Goal: Complete application form

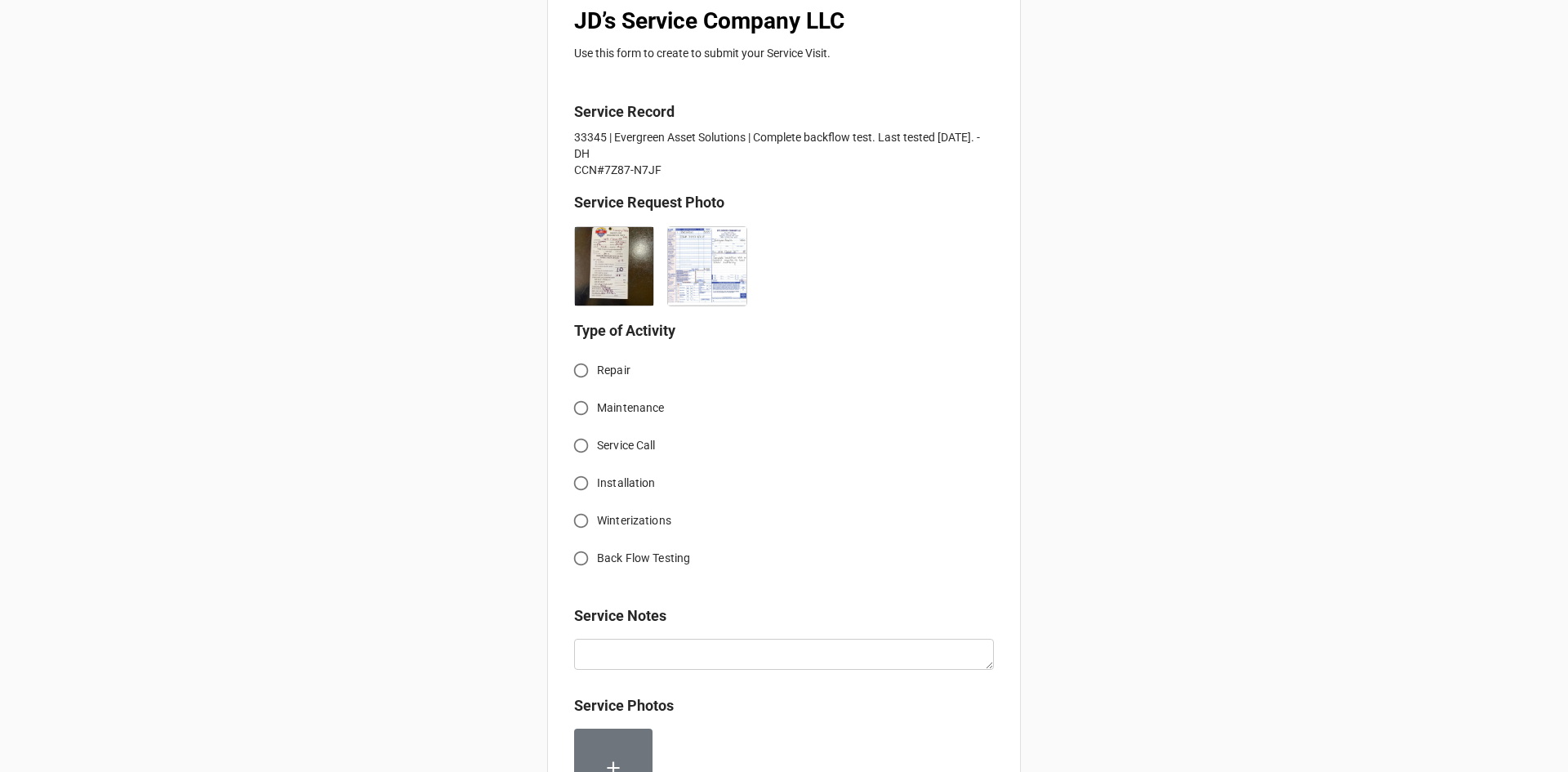
scroll to position [327, 0]
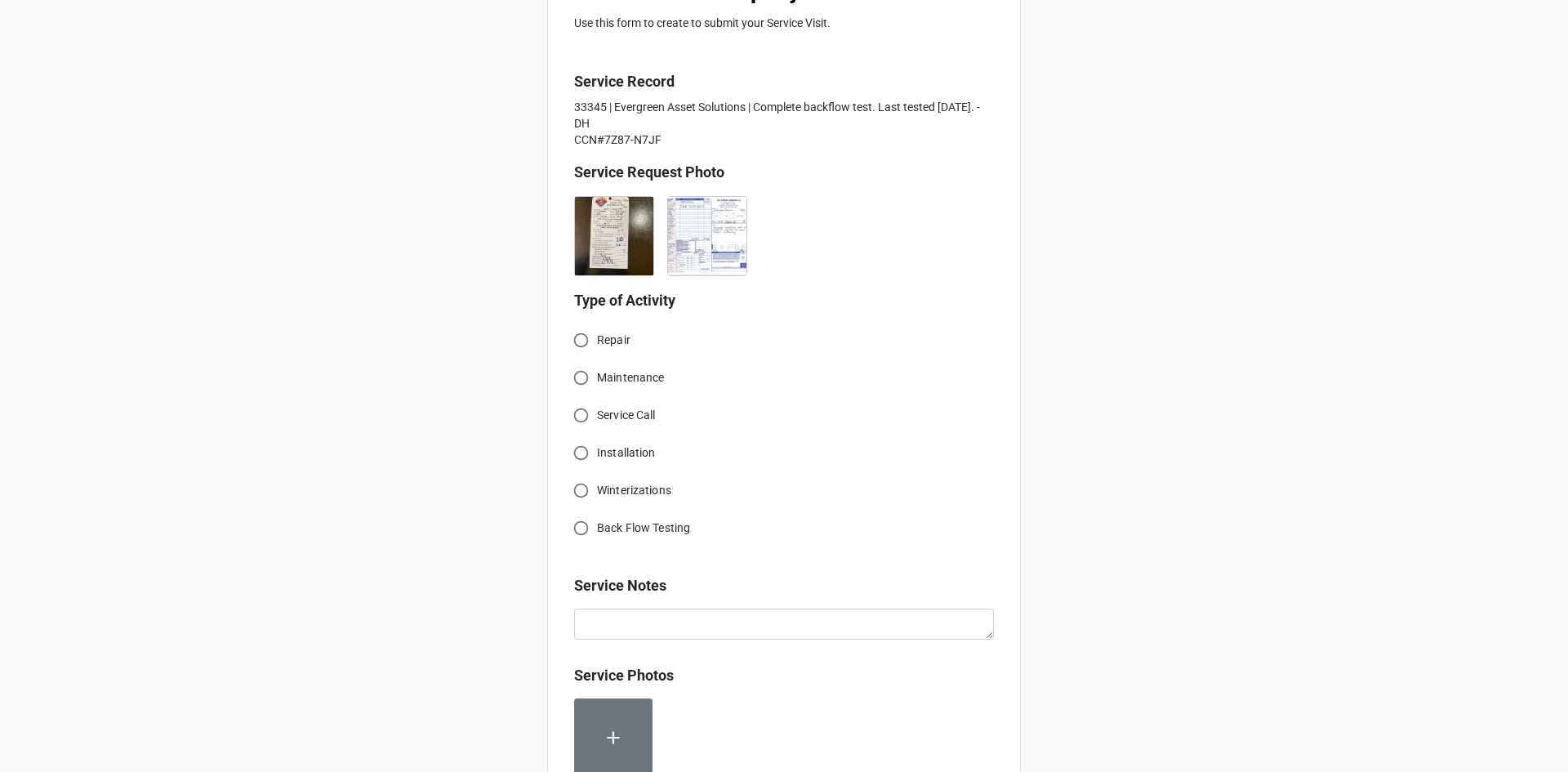
click at [573, 528] on input "Back Flow Testing" at bounding box center [581, 528] width 32 height 32
radio input "true"
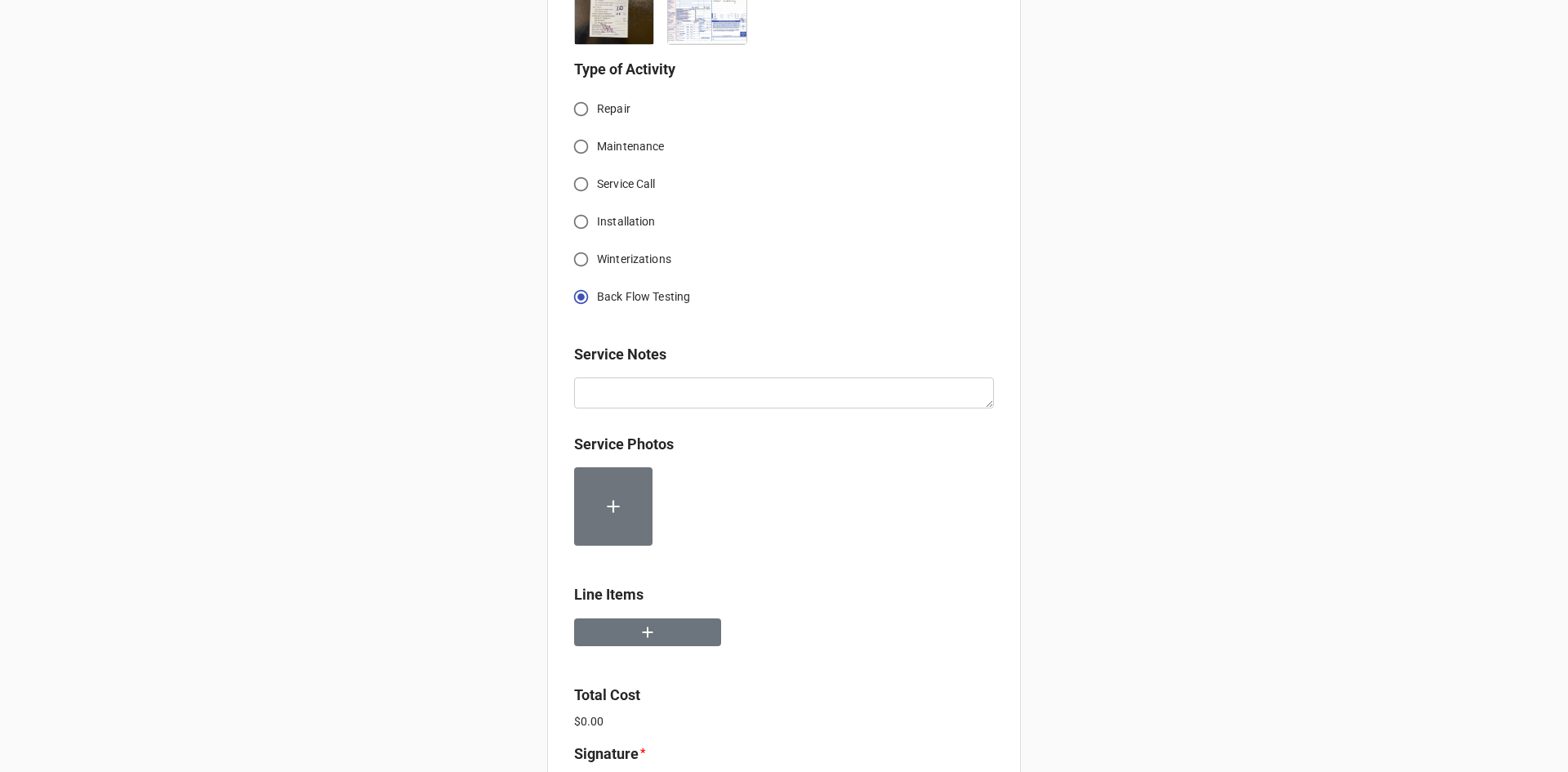
scroll to position [572, 0]
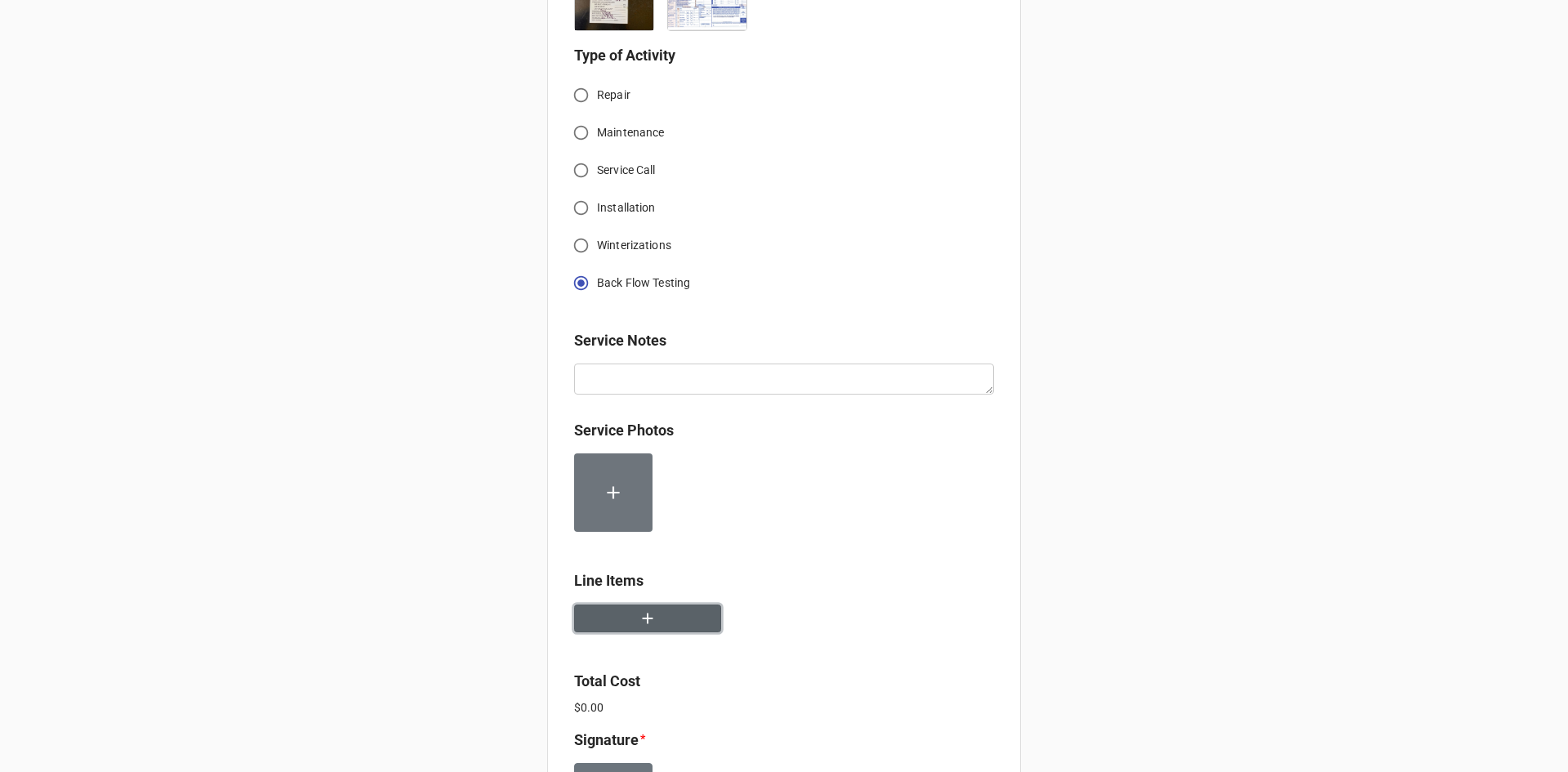
click at [661, 626] on button "button" at bounding box center [647, 618] width 147 height 28
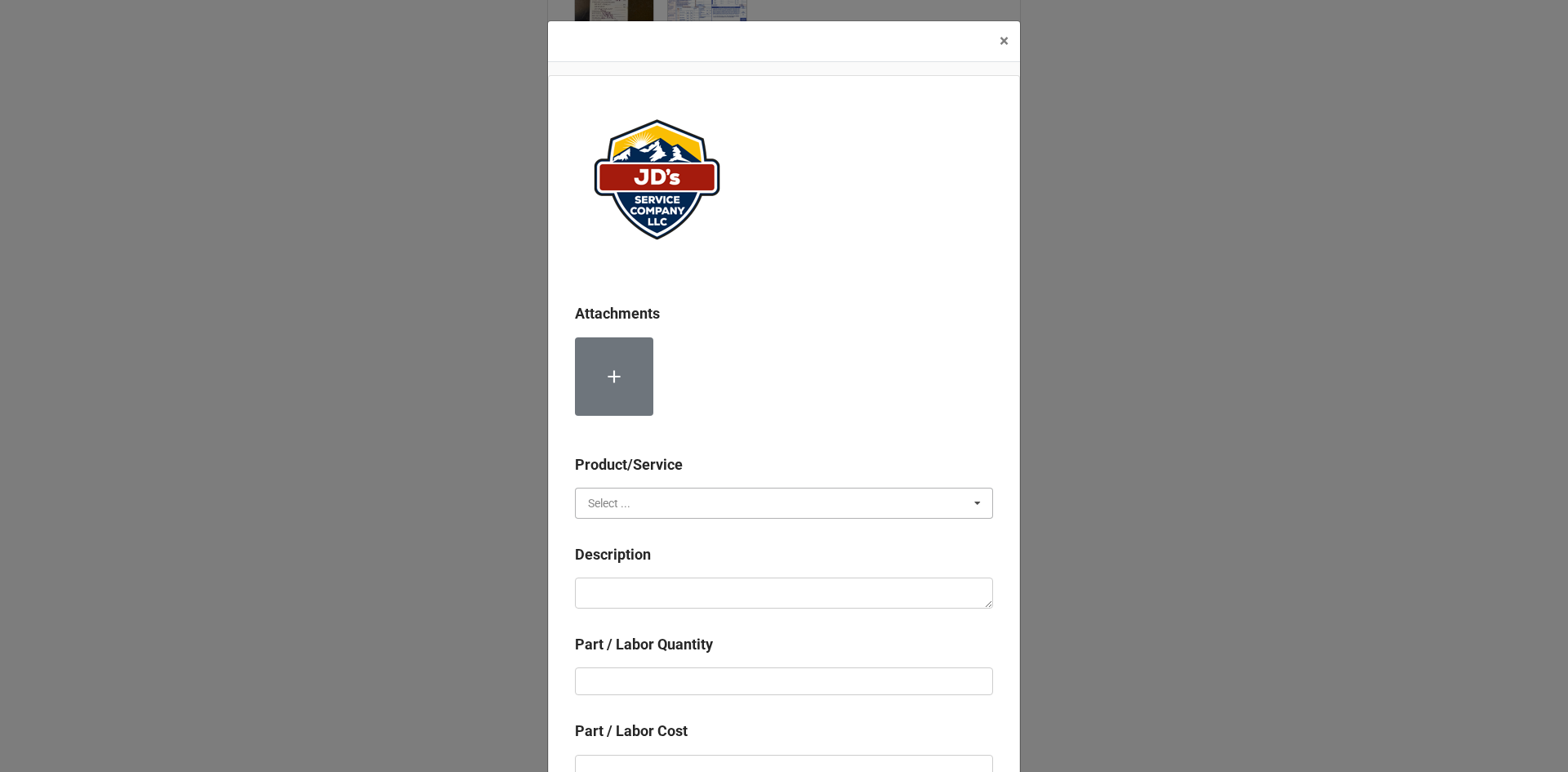
click at [661, 500] on input "text" at bounding box center [784, 503] width 416 height 29
click at [641, 536] on div "Services" at bounding box center [784, 533] width 416 height 30
click at [647, 605] on textarea at bounding box center [784, 593] width 418 height 31
paste textarea "Service Address: [GEOGRAPHIC_DATA] [STREET_ADDRESS][PERSON_NAME] Complete backf…"
type textarea "x"
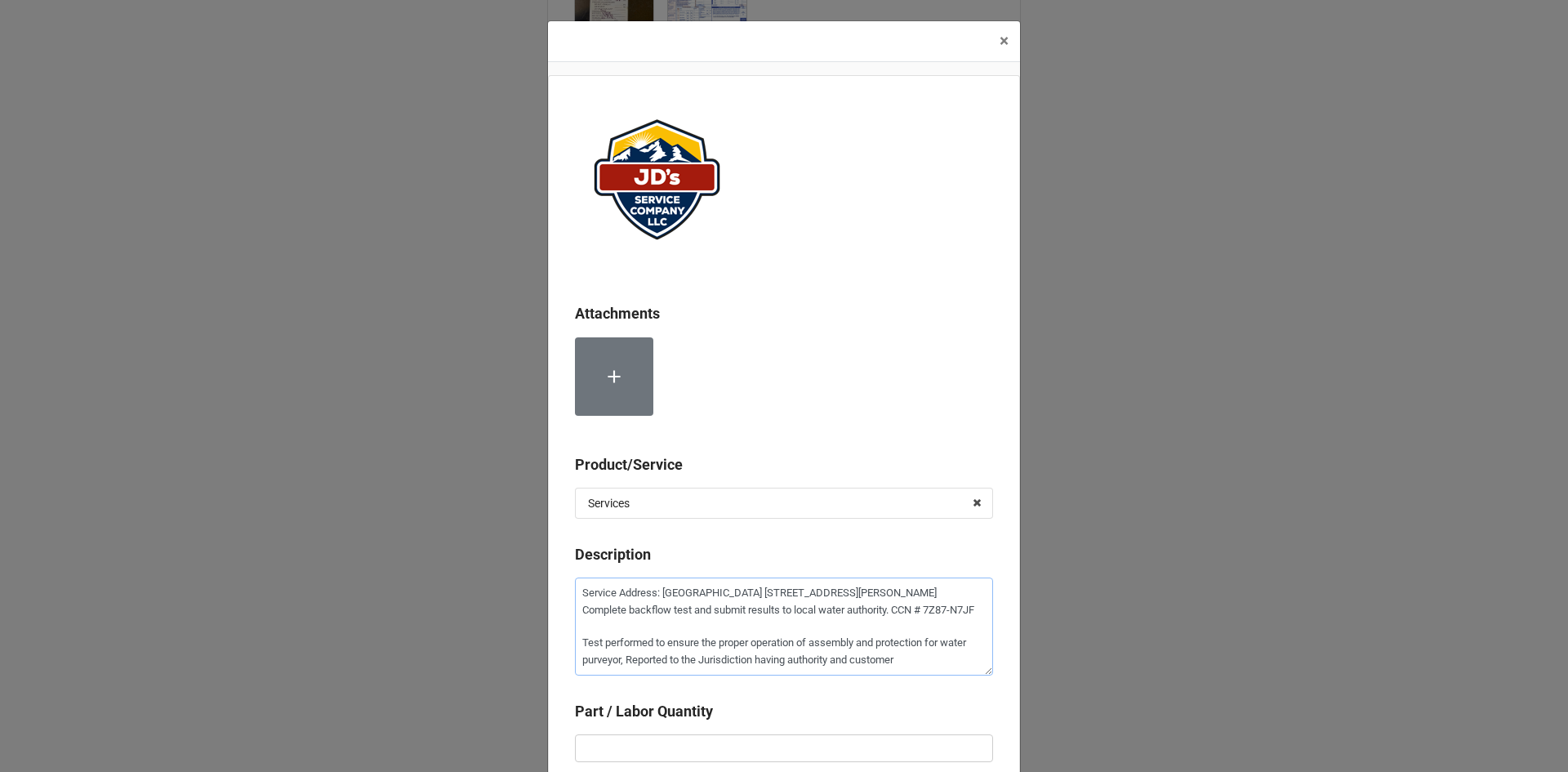
scroll to position [9, 0]
type textarea "Service Address: [GEOGRAPHIC_DATA] [STREET_ADDRESS][PERSON_NAME] Complete backf…"
click at [671, 743] on input "text" at bounding box center [784, 748] width 418 height 27
type textarea "x"
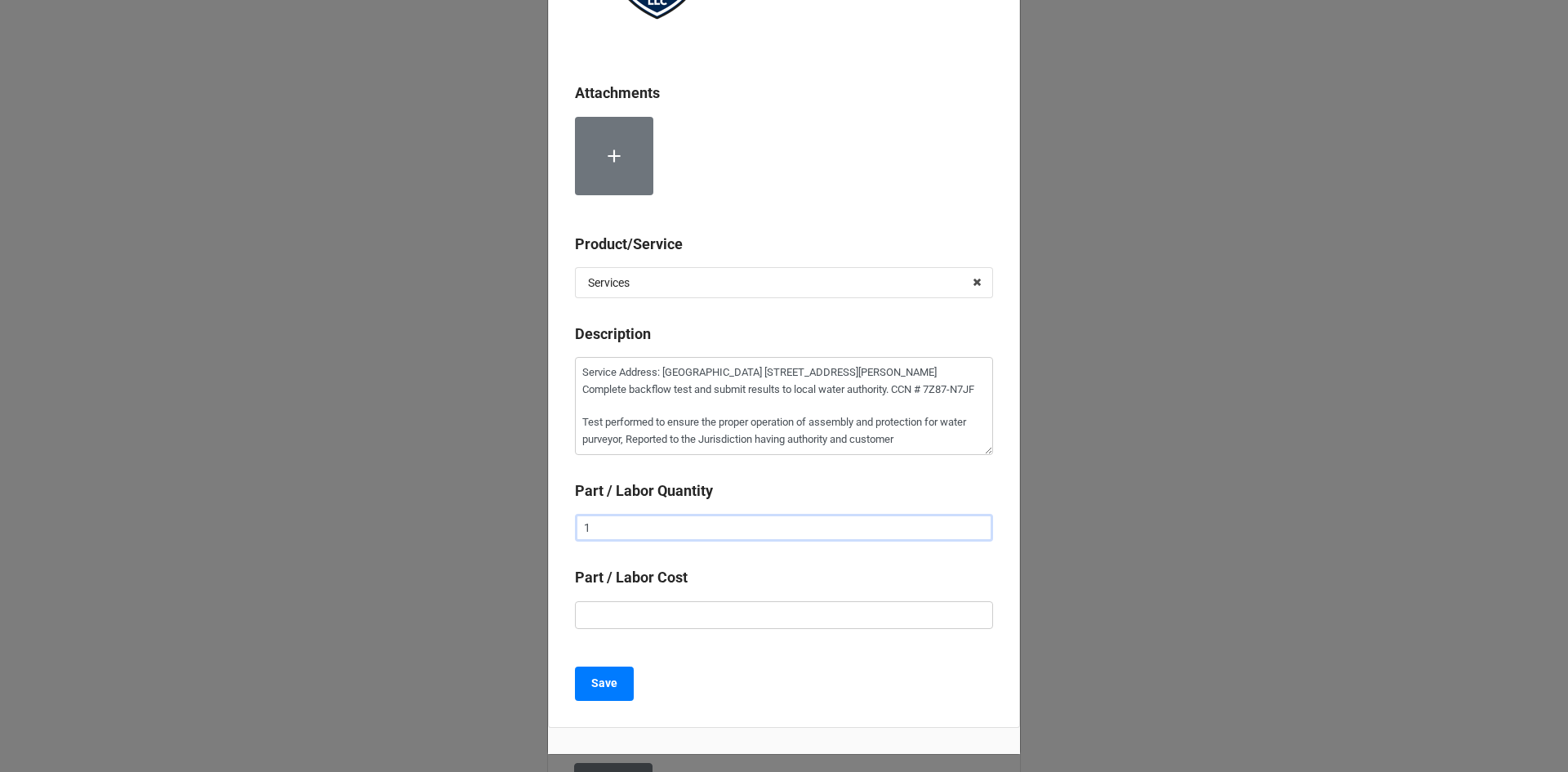
scroll to position [245, 0]
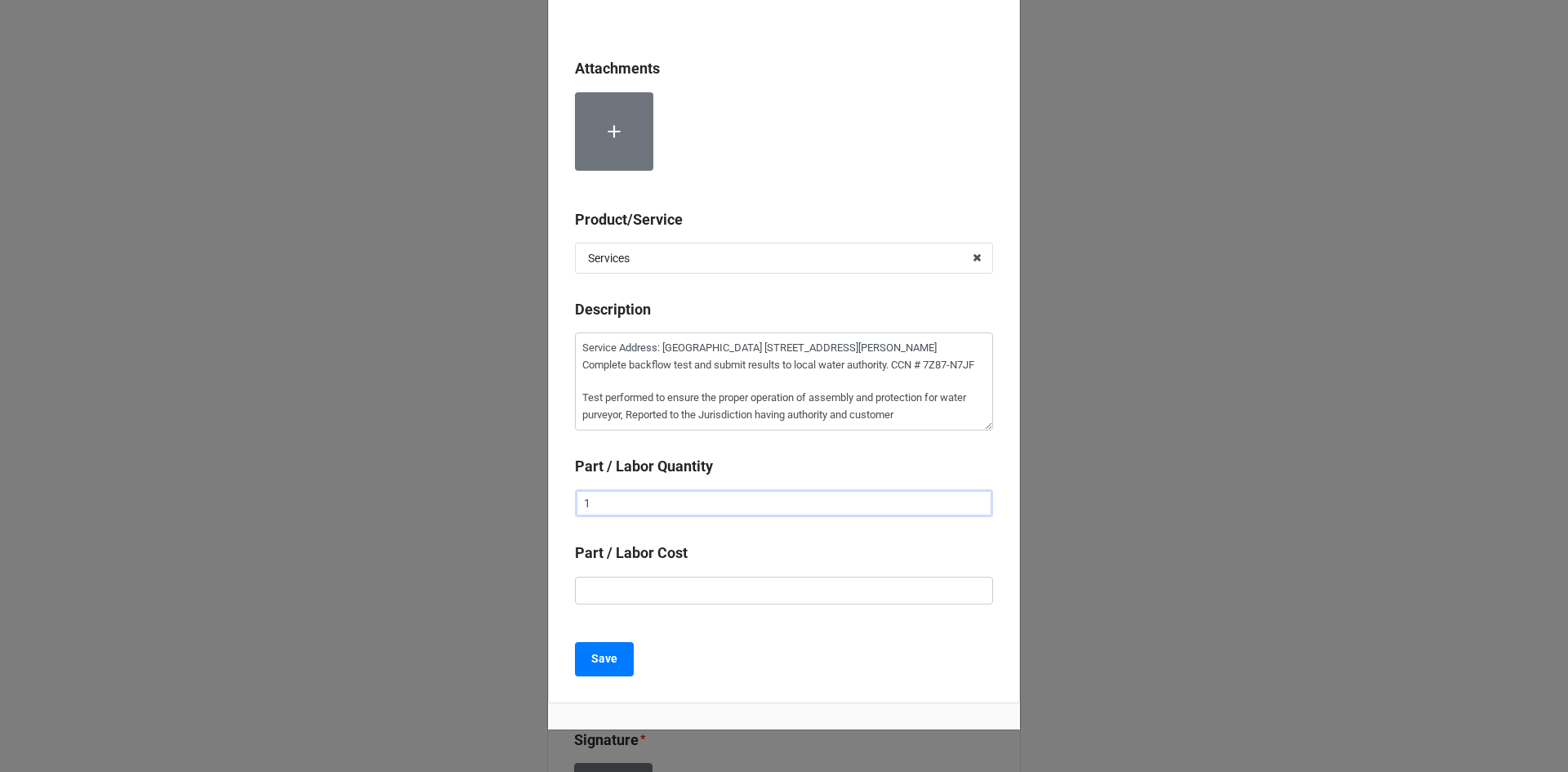
type input "1"
click at [694, 596] on input "text" at bounding box center [784, 590] width 418 height 27
type textarea "x"
type input "$1.00"
type textarea "x"
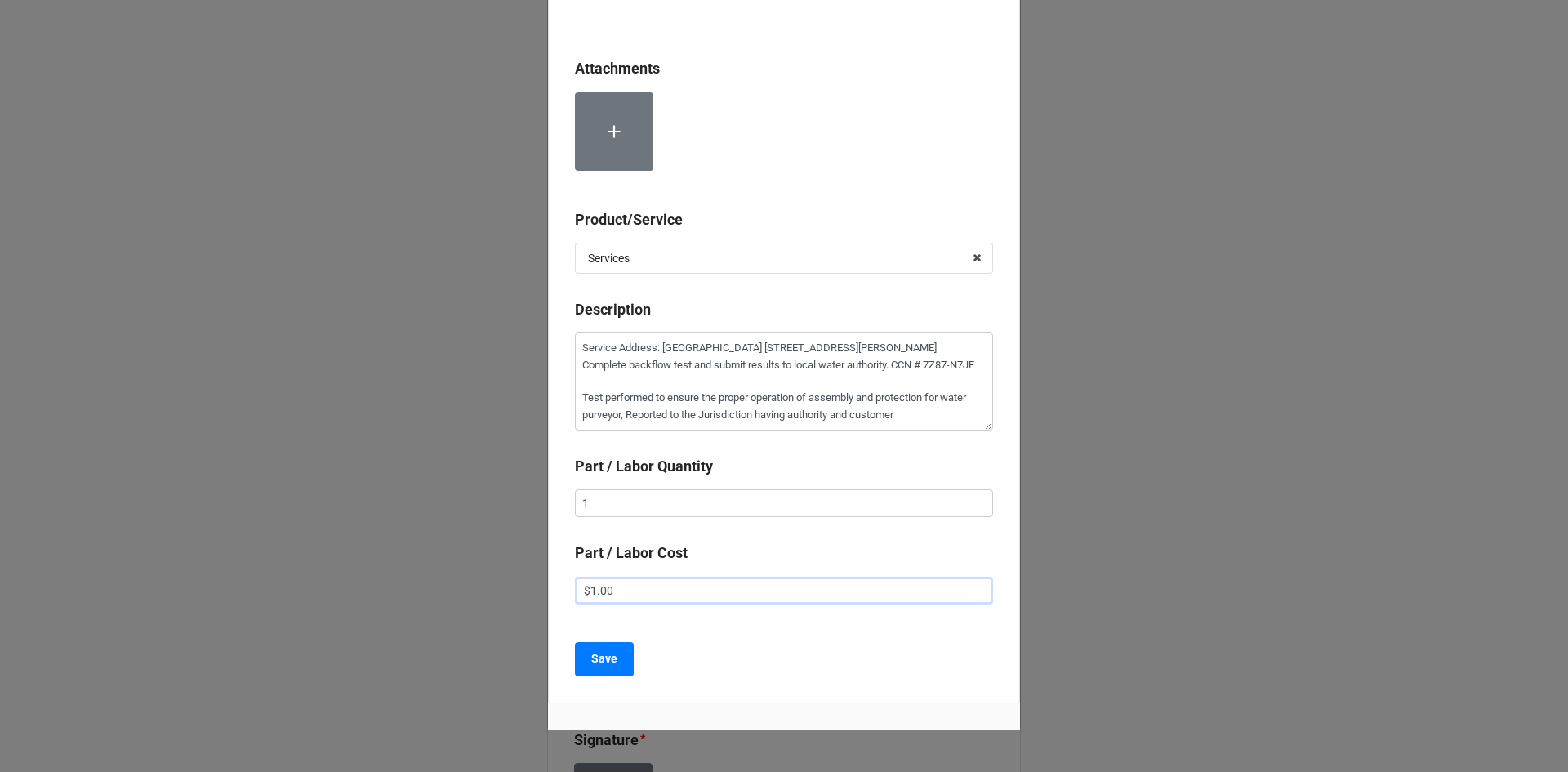
type input "$15.00"
type textarea "x"
type input "$155.00"
click at [618, 676] on div "Attachments Product/Service Services Services Material Cost Description Service…" at bounding box center [784, 267] width 472 height 873
click at [616, 660] on button "Save" at bounding box center [604, 658] width 59 height 34
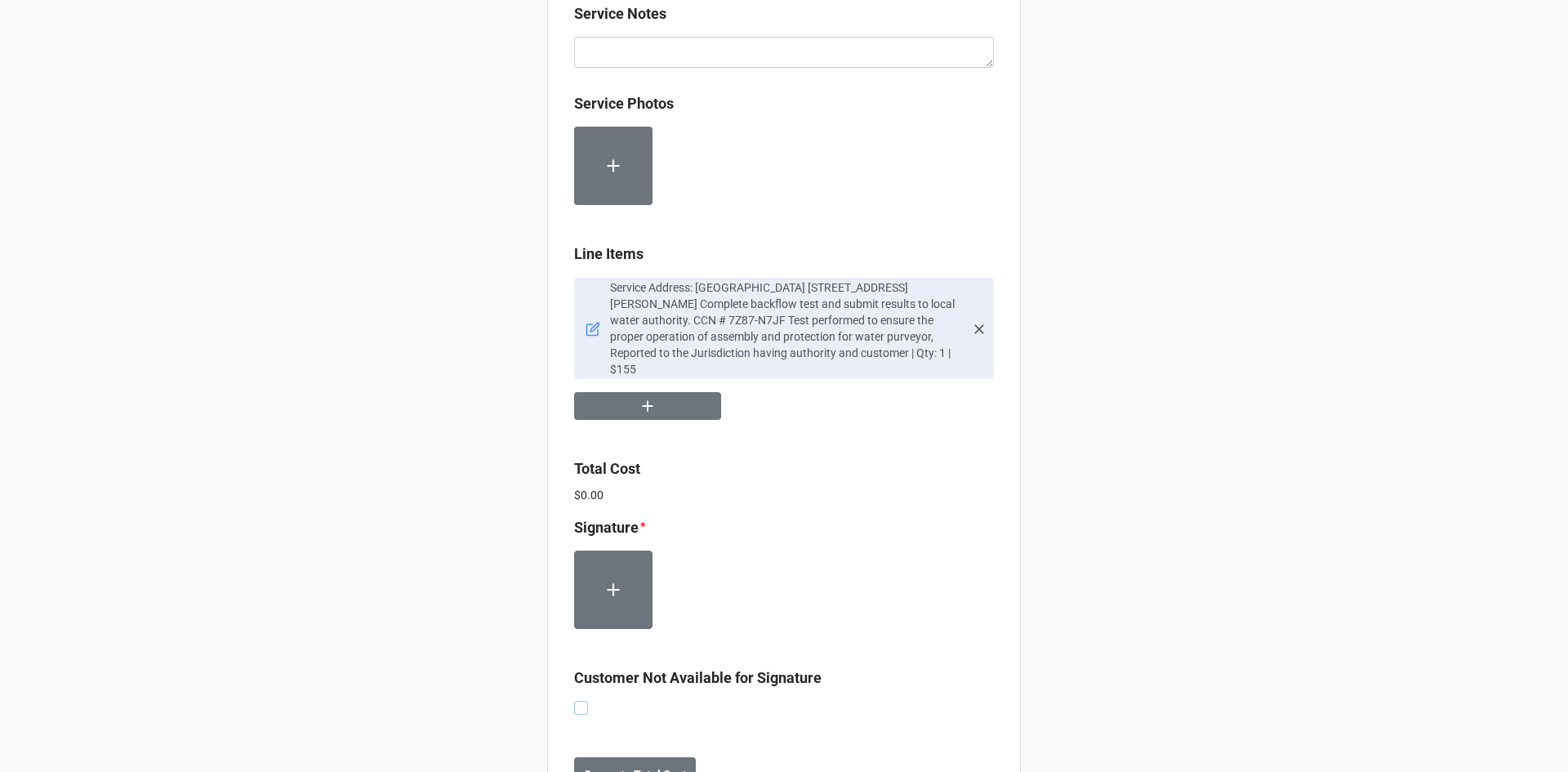
click at [577, 701] on label at bounding box center [581, 701] width 14 height 0
checkbox input "true"
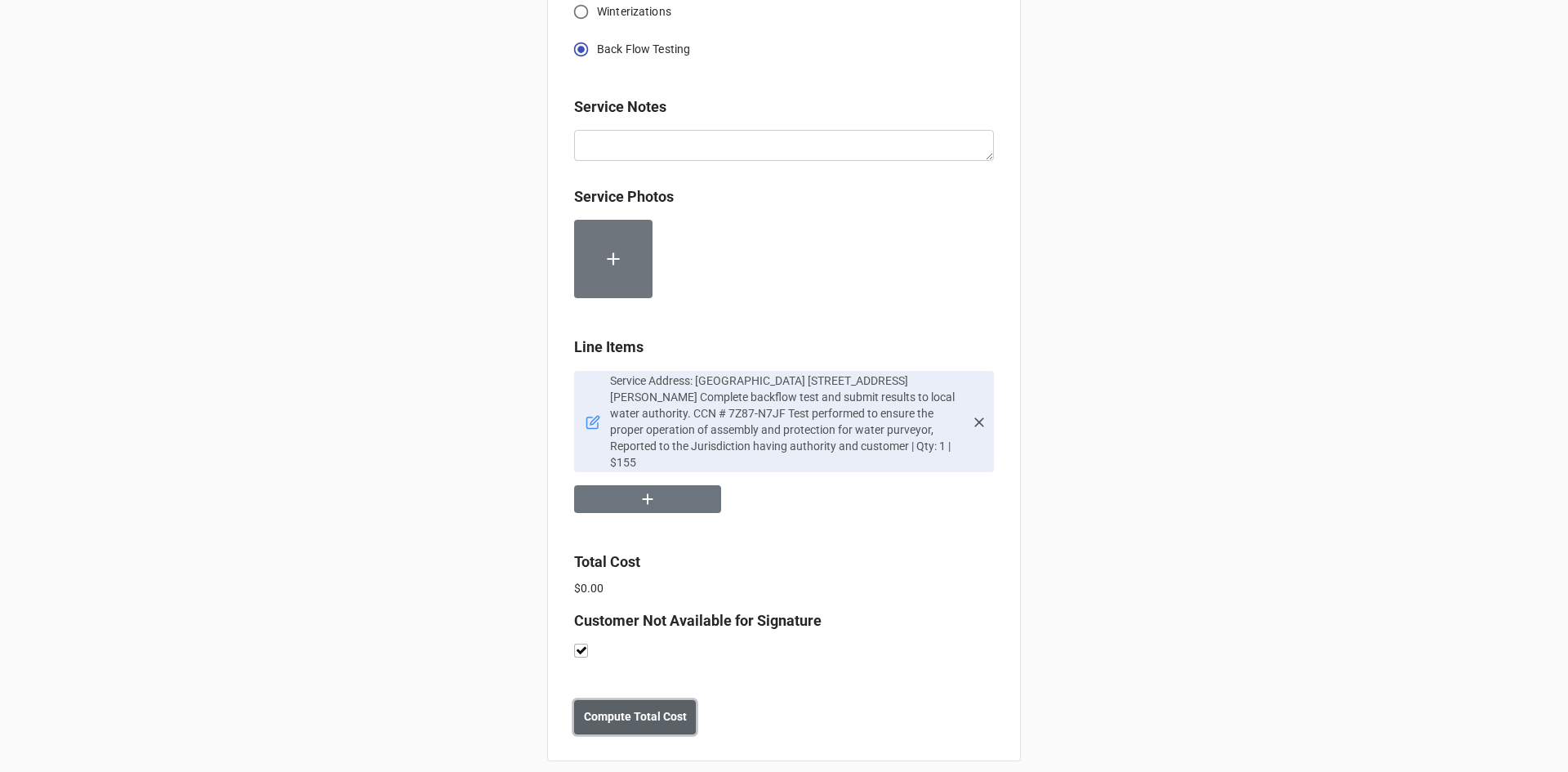
click at [639, 708] on b "Compute Total Cost" at bounding box center [636, 716] width 103 height 17
click at [607, 709] on button "Save" at bounding box center [603, 716] width 59 height 34
